Goal: Find specific page/section: Locate a particular part of the current website

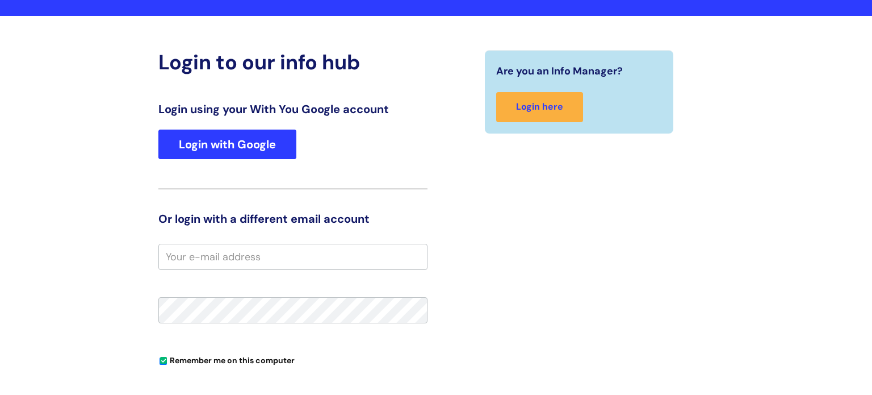
scroll to position [102, 0]
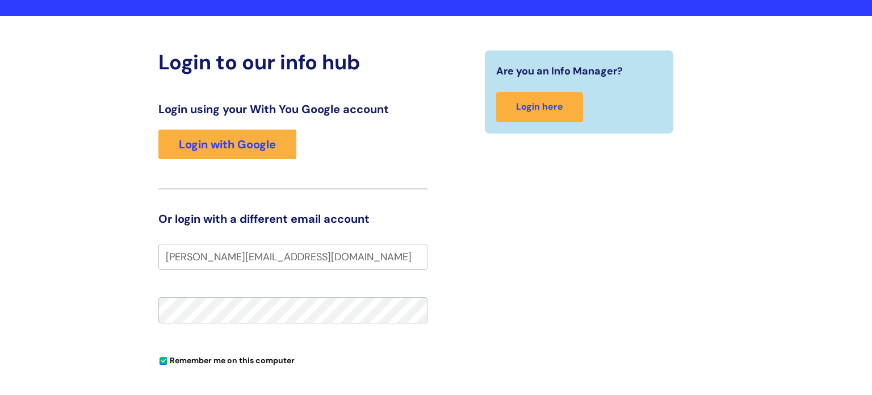
type input "rachel.vanvilsteren@wearewithyou.org.uk"
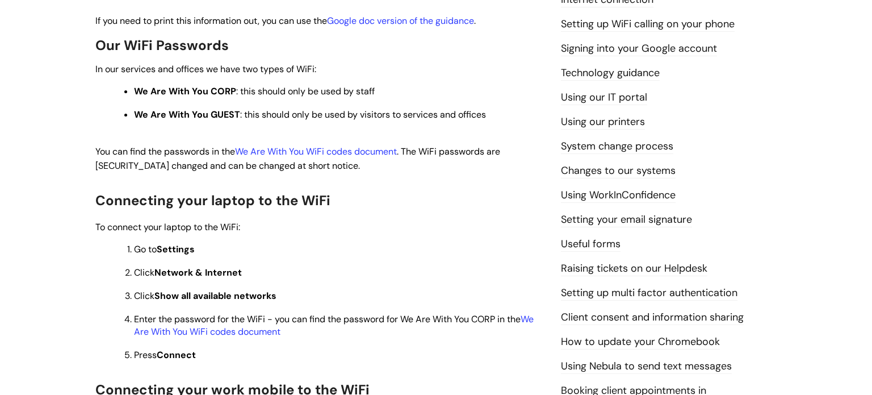
scroll to position [293, 0]
click at [337, 152] on link "We Are With You WiFi codes document" at bounding box center [316, 151] width 162 height 12
